Goal: Find specific page/section: Find specific page/section

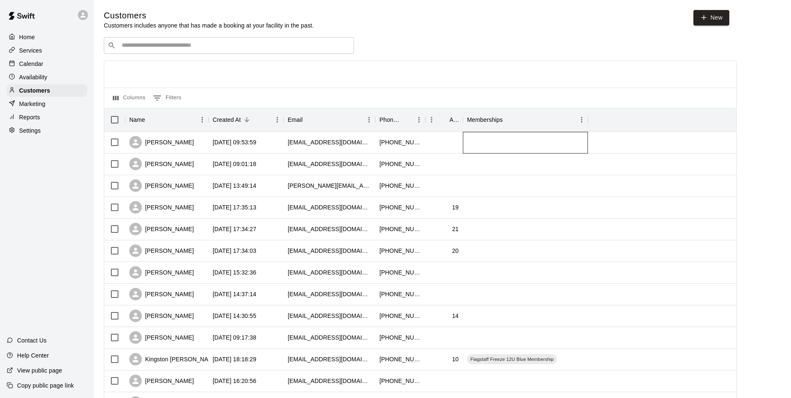
click at [473, 147] on div at bounding box center [525, 143] width 125 height 22
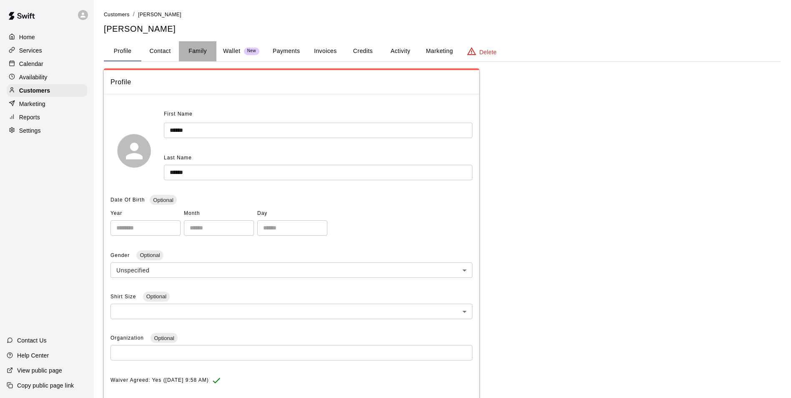
click at [201, 51] on button "Family" at bounding box center [198, 51] width 38 height 20
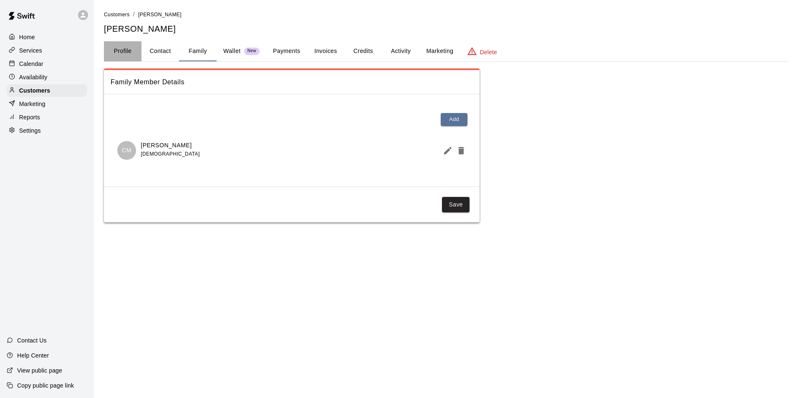
click at [133, 52] on button "Profile" at bounding box center [123, 51] width 38 height 20
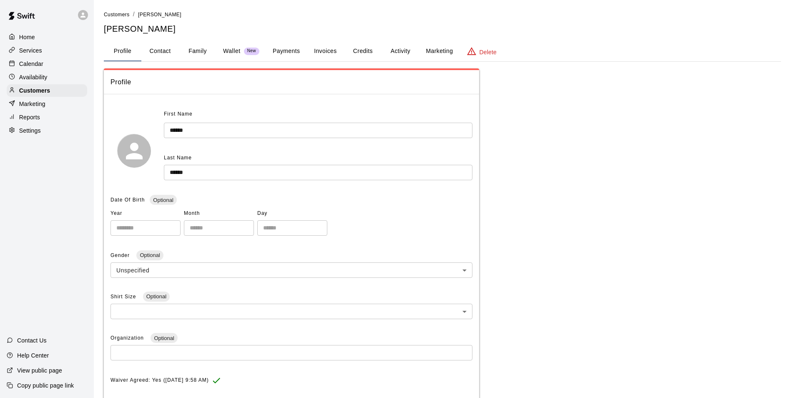
click at [41, 37] on div "Home" at bounding box center [47, 37] width 81 height 13
